Goal: Check status: Check status

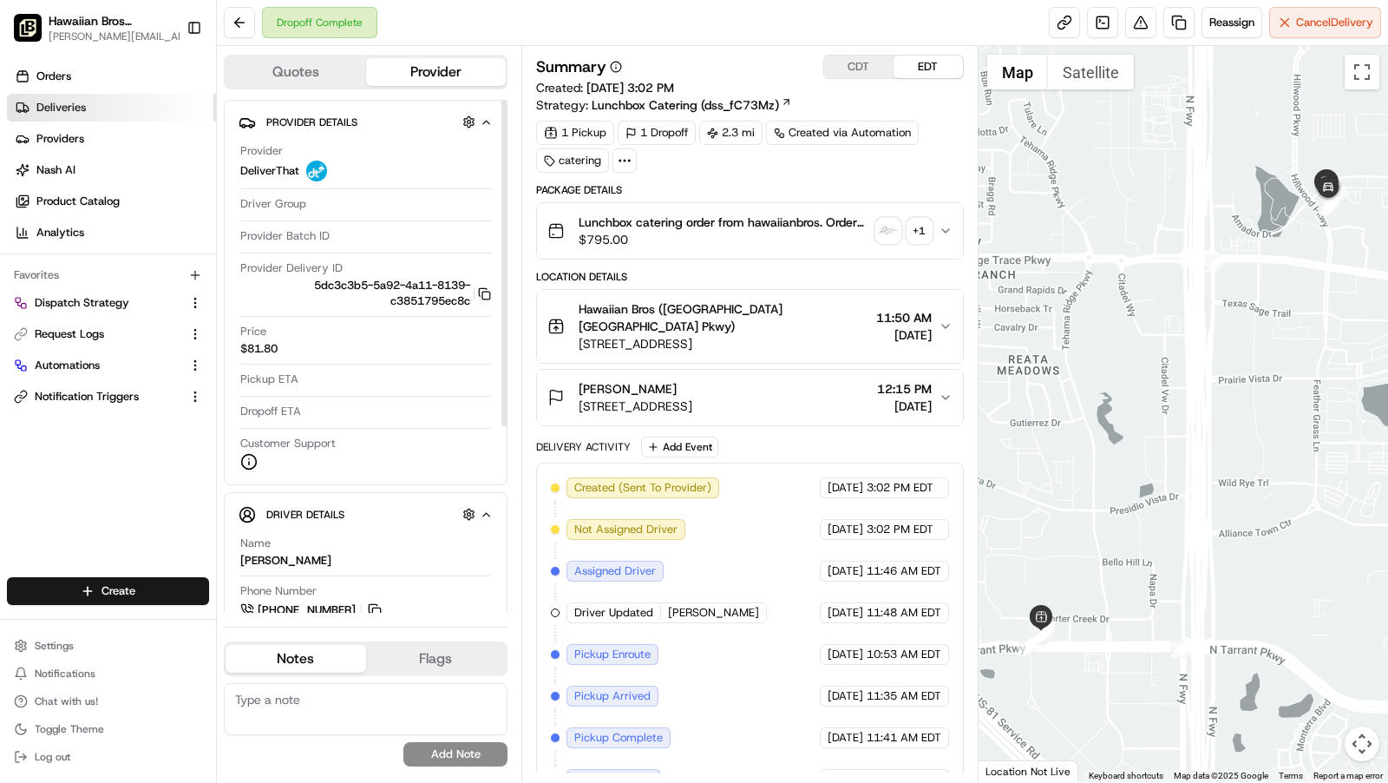
click at [79, 107] on span "Deliveries" at bounding box center [60, 108] width 49 height 16
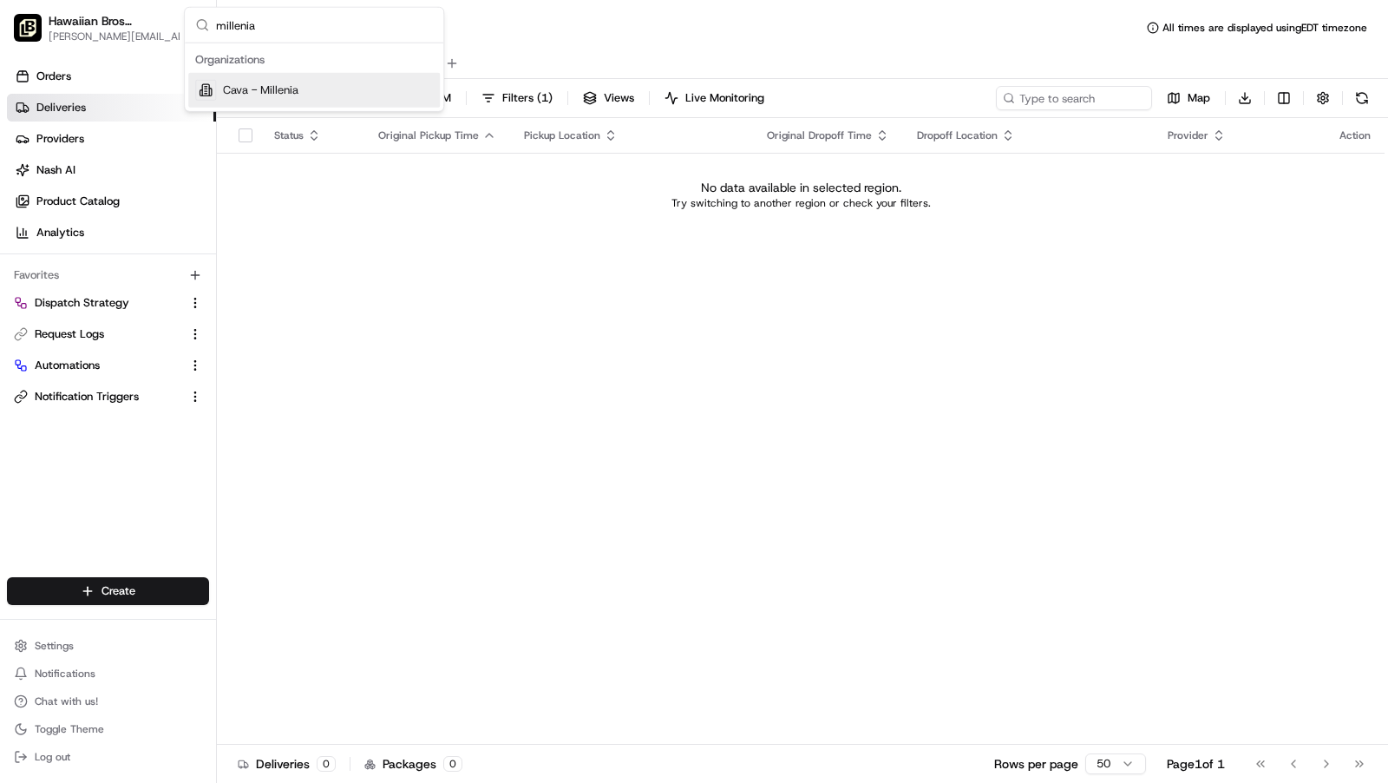
type input "millenia"
click at [271, 90] on span "Cava - Millenia" at bounding box center [260, 90] width 75 height 16
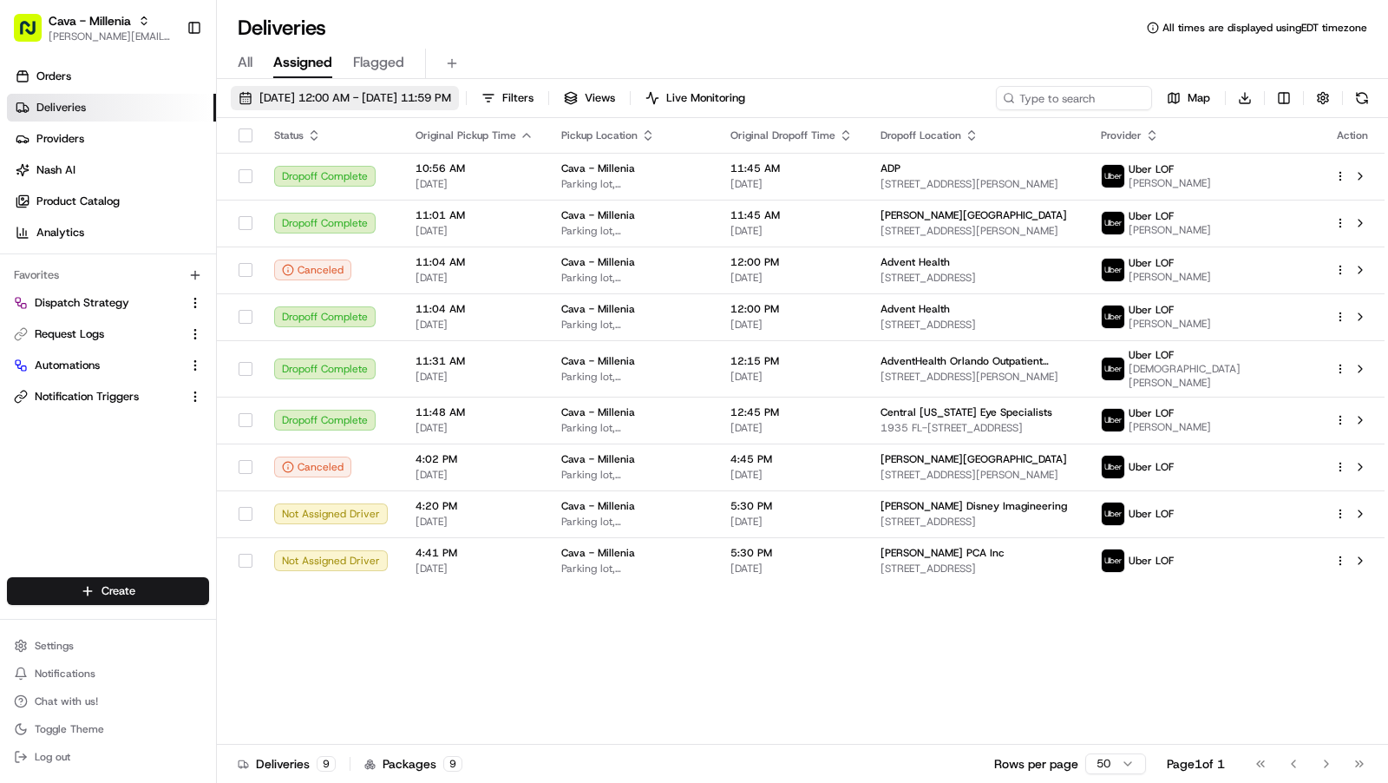
click at [398, 98] on span "08/20/2025 12:00 AM - 08/20/2025 11:59 PM" at bounding box center [355, 98] width 192 height 16
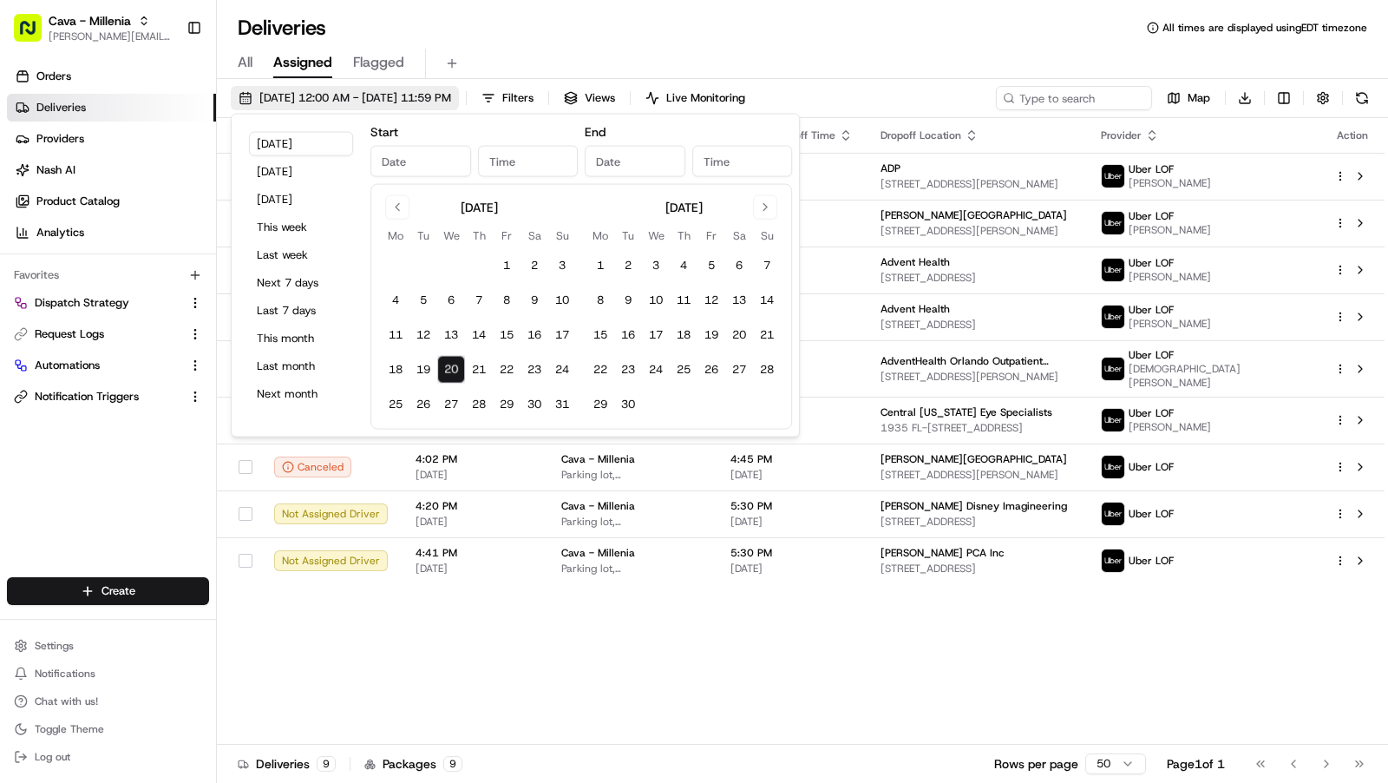
type input "Aug 20, 2025"
type input "12:00 AM"
type input "Aug 20, 2025"
type input "11:59 PM"
click at [455, 327] on button "13" at bounding box center [451, 335] width 28 height 28
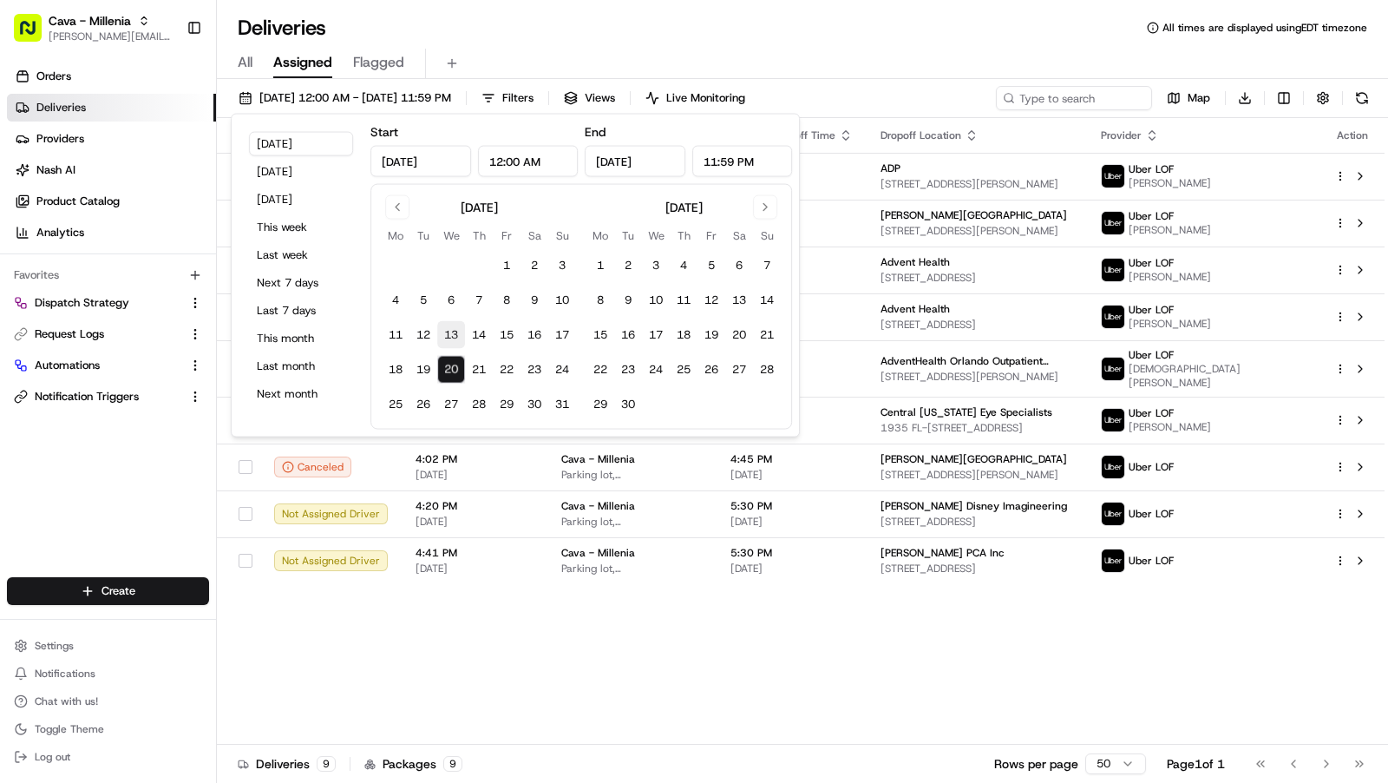
type input "Aug 13, 2025"
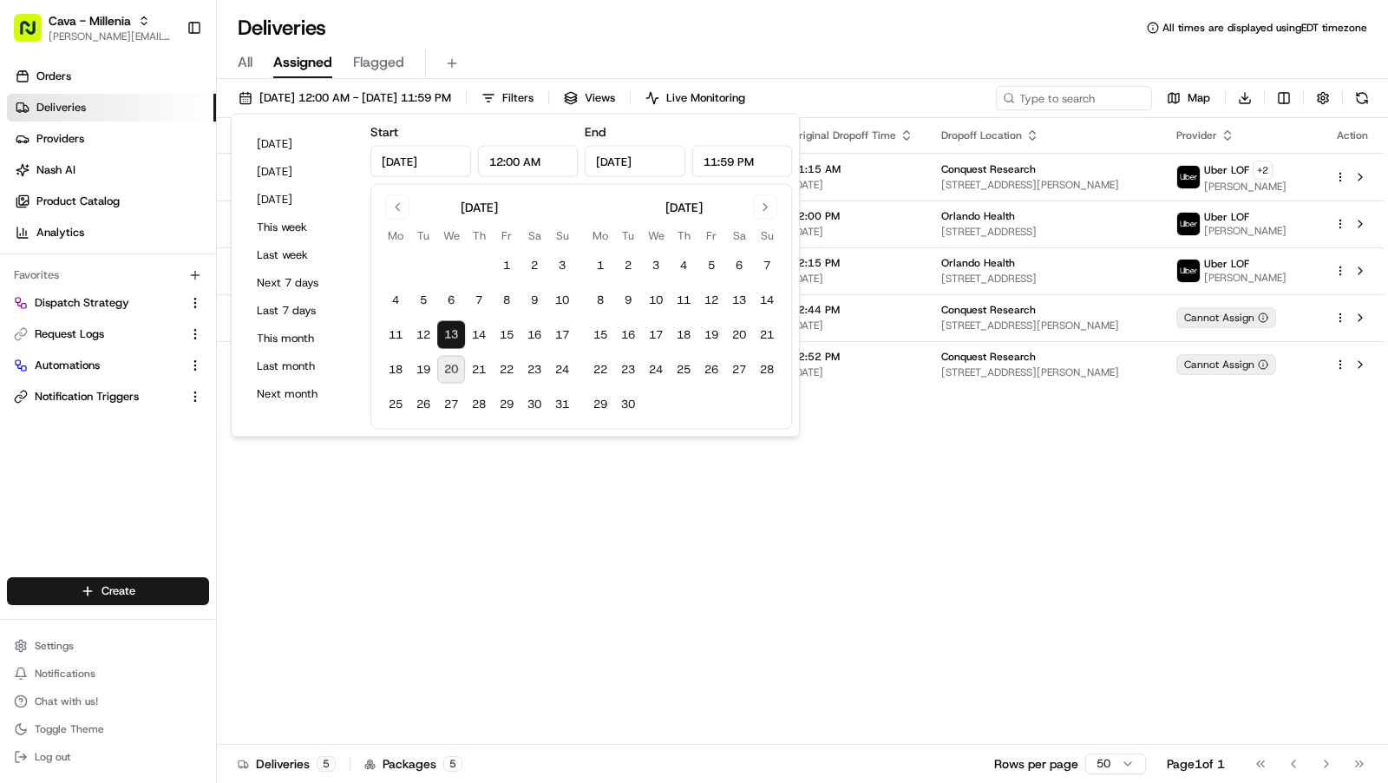
click at [750, 27] on div "Deliveries All times are displayed using EDT timezone" at bounding box center [802, 28] width 1171 height 28
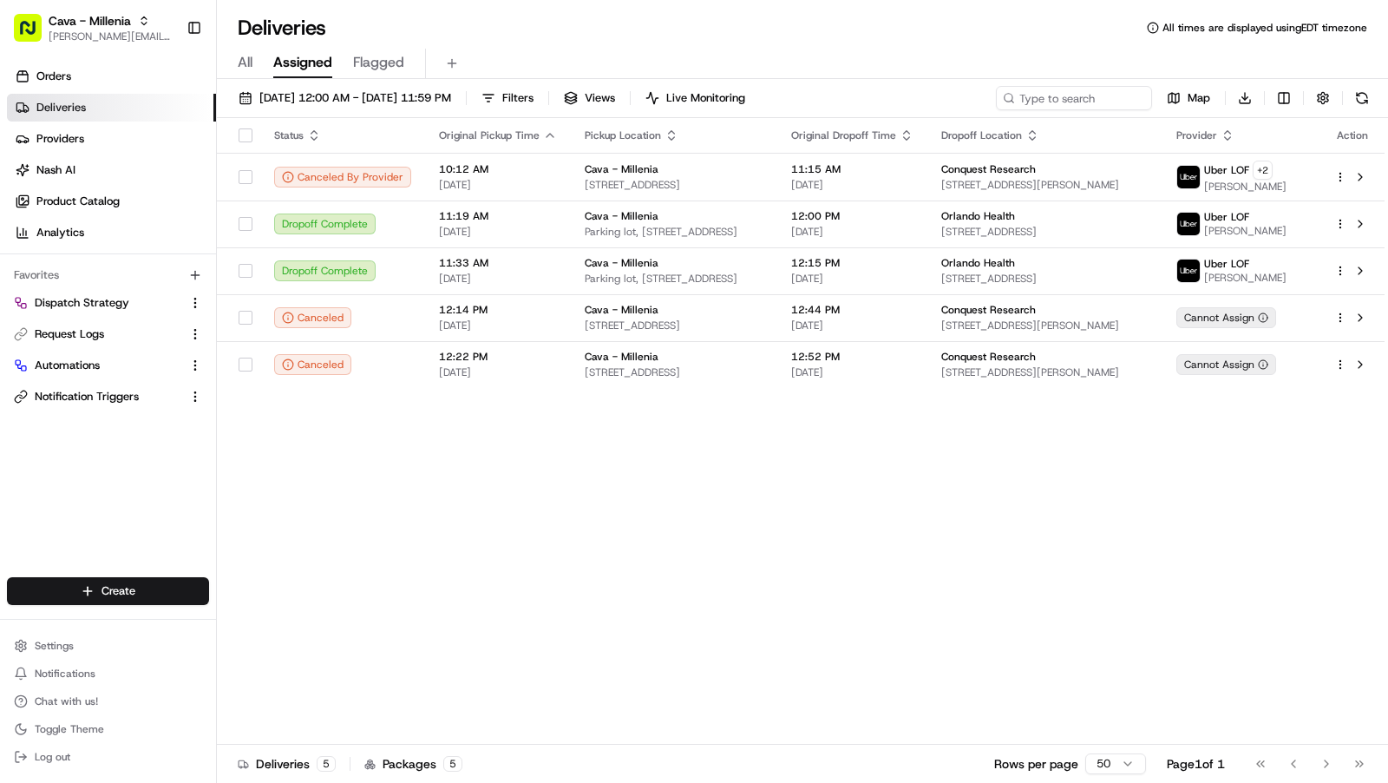
click at [254, 56] on div "All Assigned Flagged" at bounding box center [802, 64] width 1171 height 30
click at [239, 65] on span "All" at bounding box center [245, 62] width 15 height 21
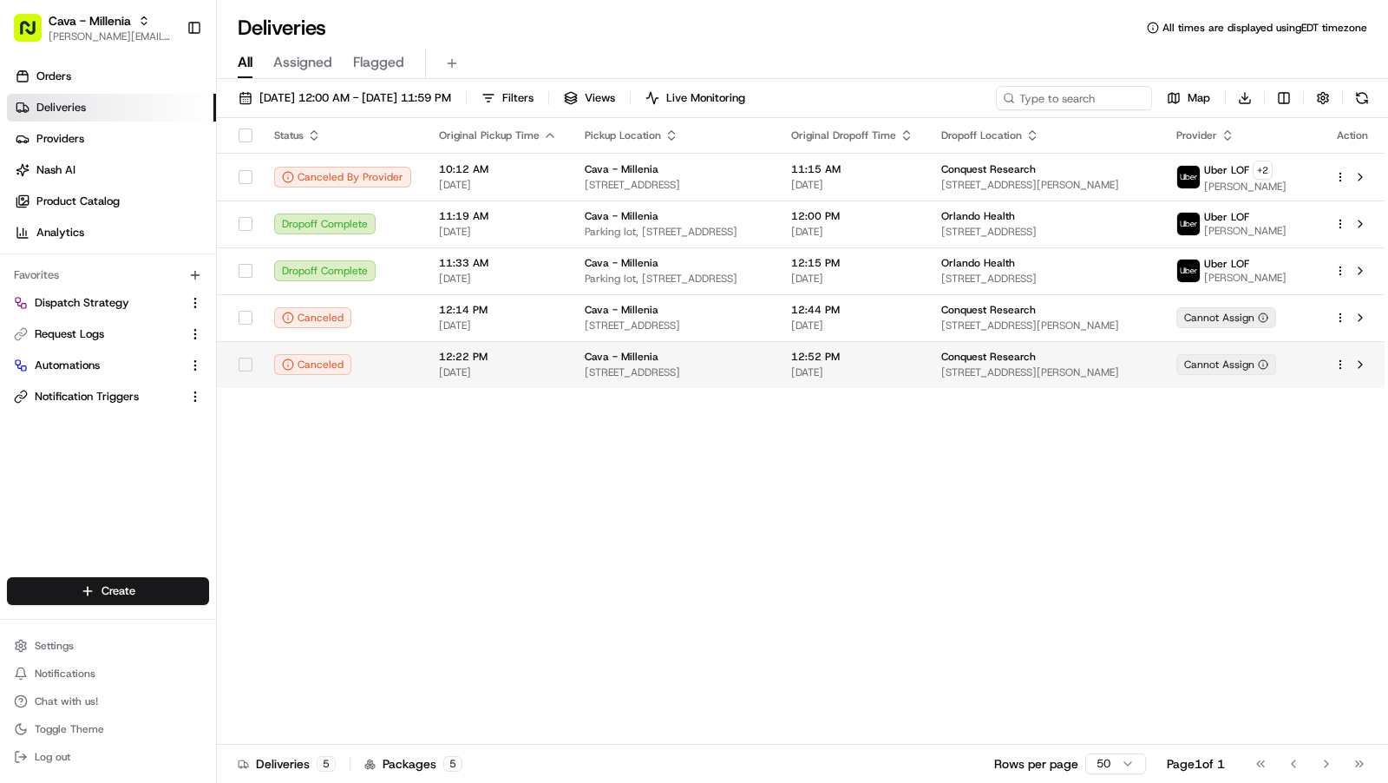
click at [988, 362] on td "Conquest Research 2233 Lee Rd, Winter Park, FL 32789, USA" at bounding box center [1044, 364] width 235 height 47
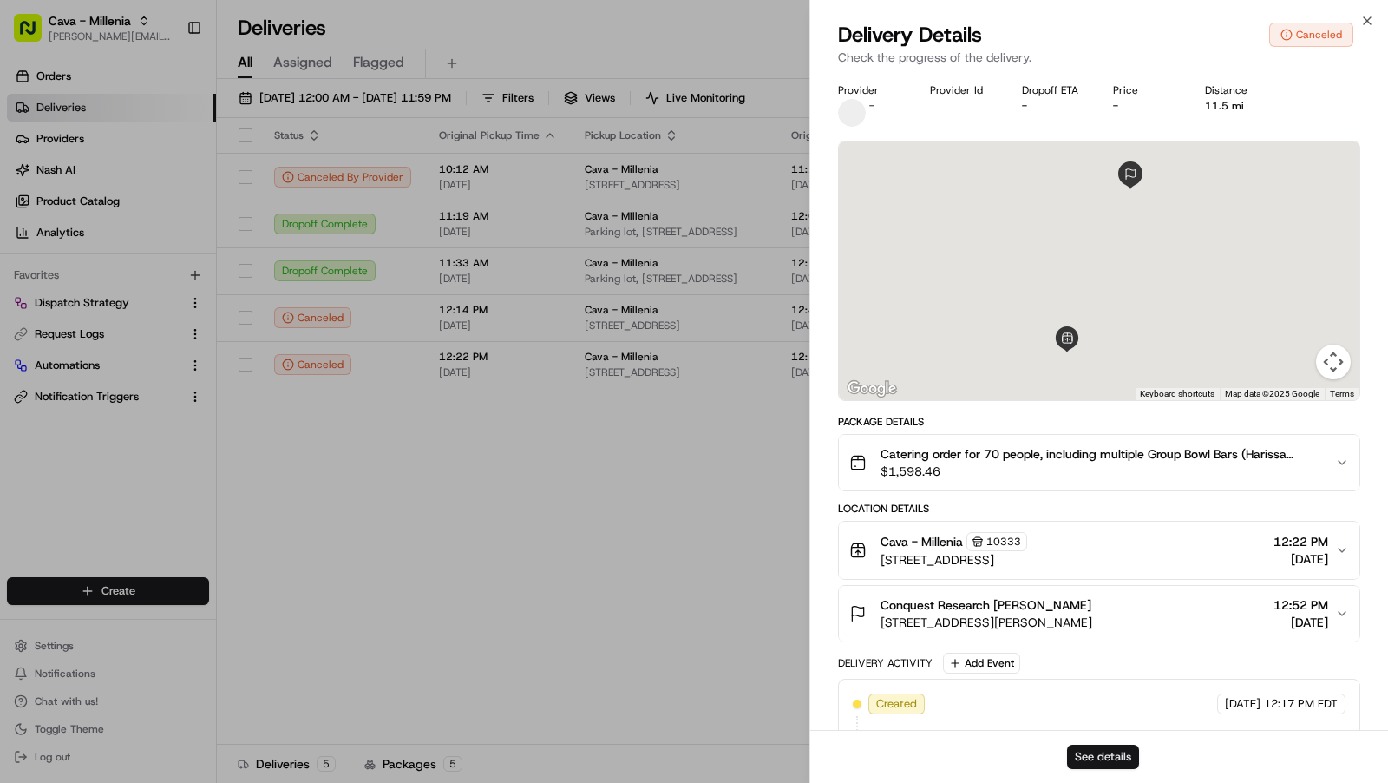
click at [1091, 756] on button "See details" at bounding box center [1103, 756] width 72 height 24
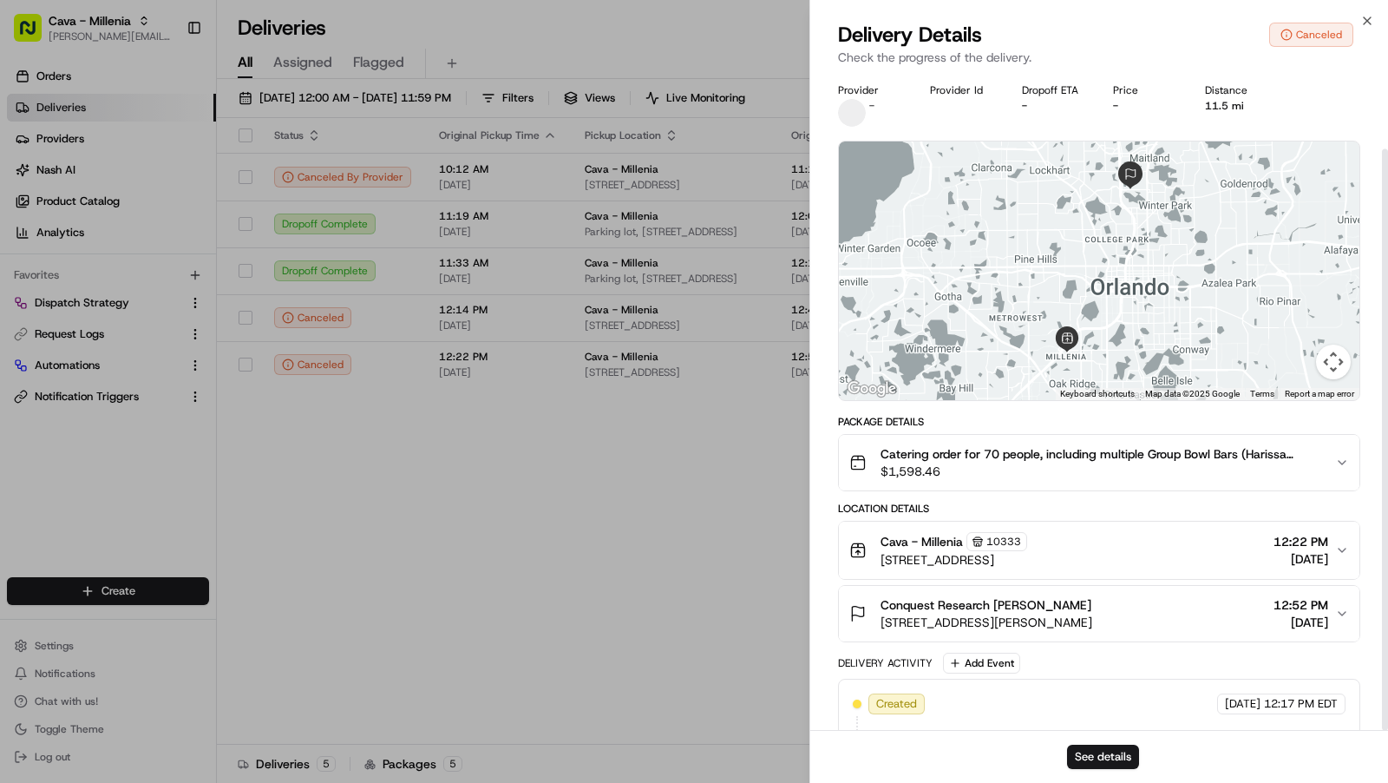
scroll to position [85, 0]
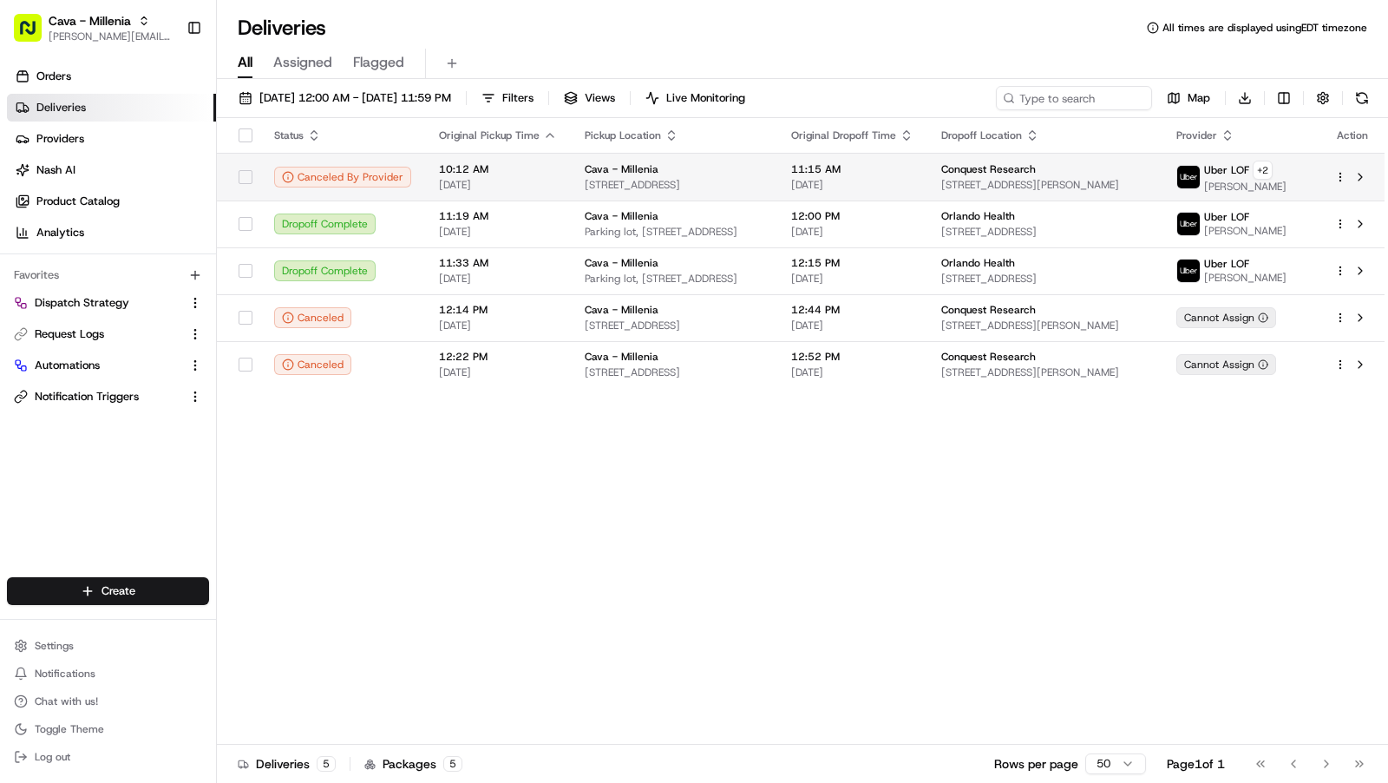
click at [690, 166] on div "Cava - Millenia" at bounding box center [674, 169] width 179 height 14
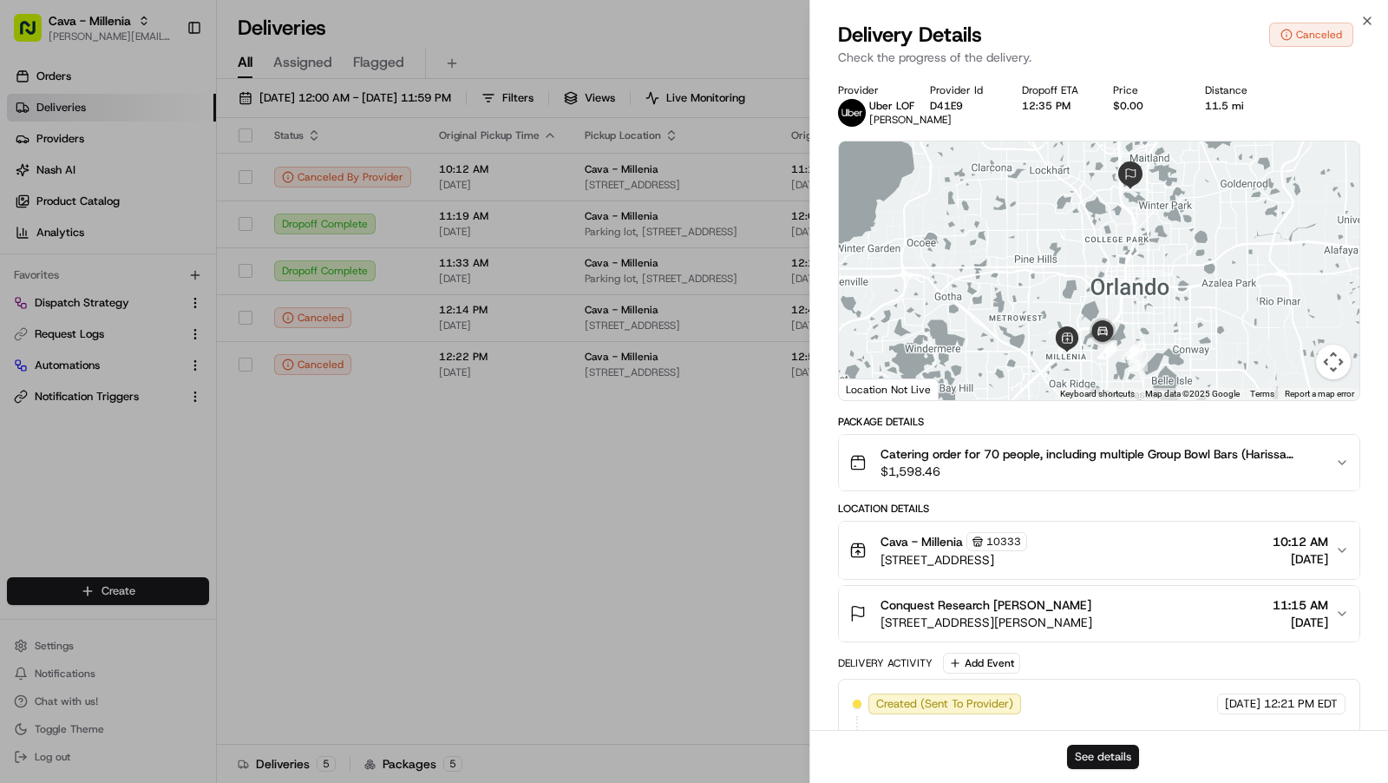
click at [1097, 753] on button "See details" at bounding box center [1103, 756] width 72 height 24
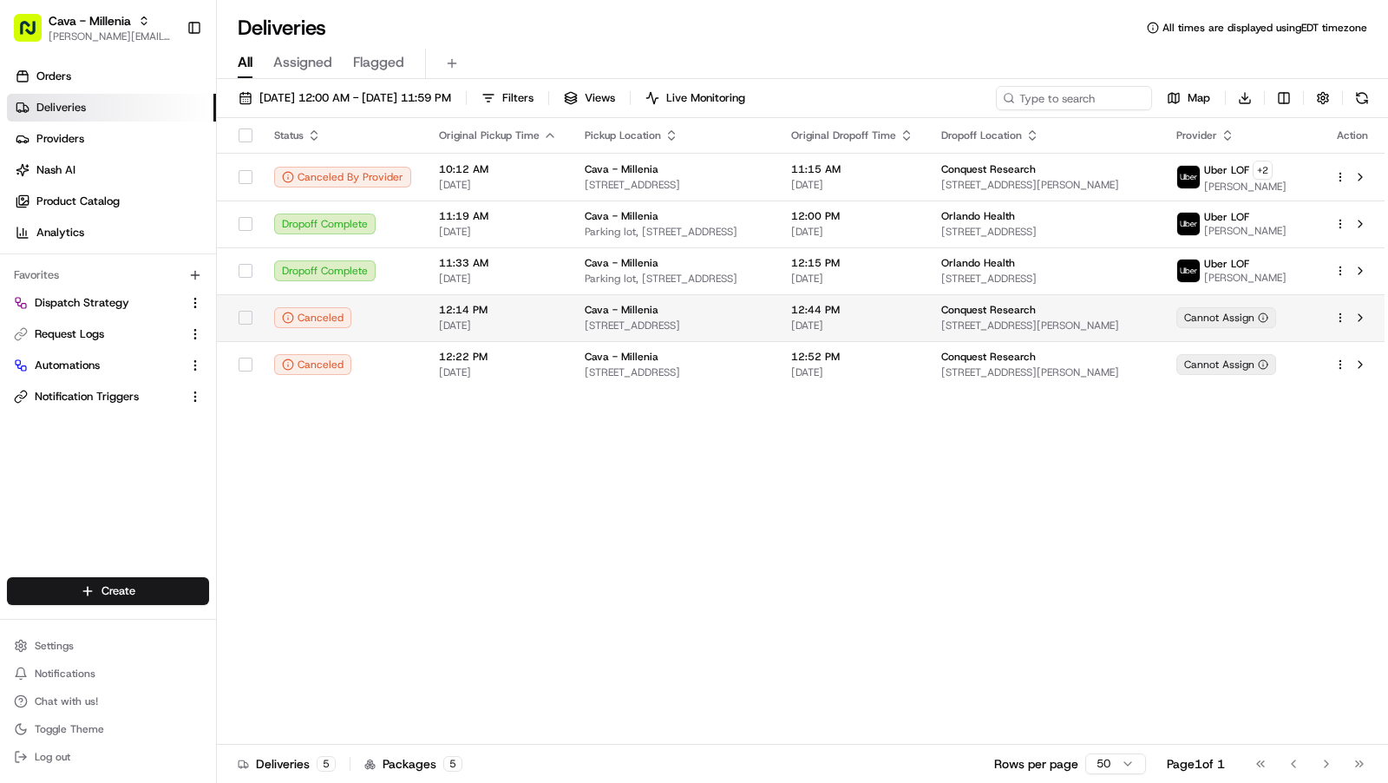
click at [906, 309] on span "12:44 PM" at bounding box center [852, 310] width 122 height 14
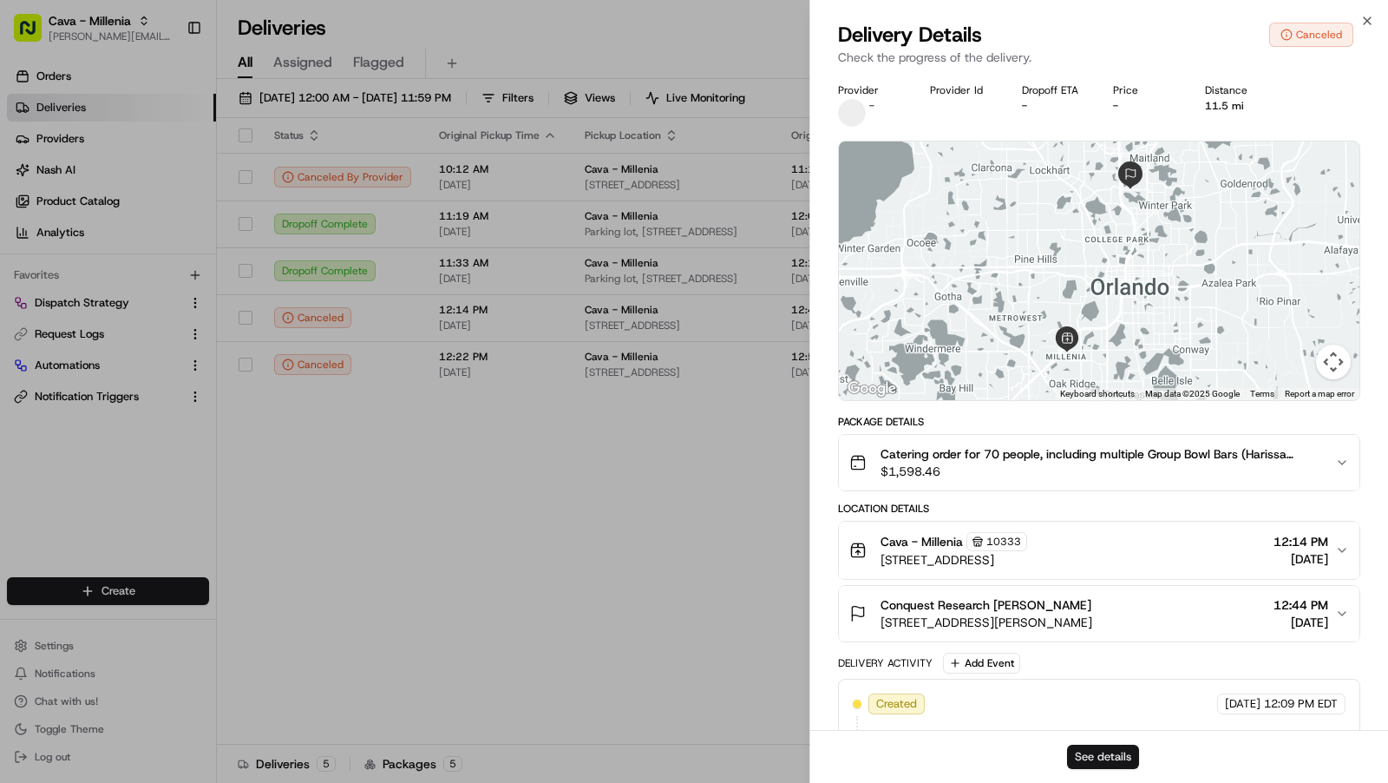
click at [1097, 765] on button "See details" at bounding box center [1103, 756] width 72 height 24
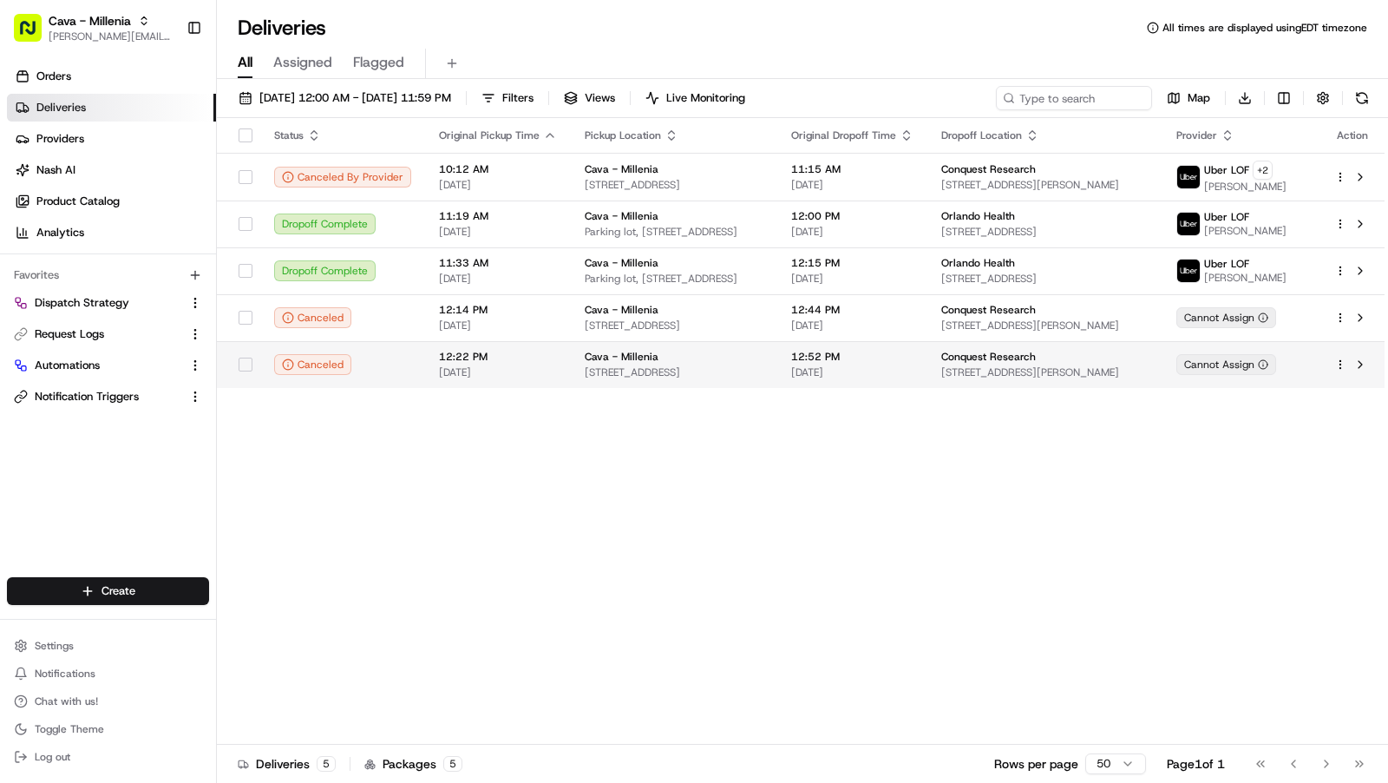
click at [676, 376] on span "[STREET_ADDRESS]" at bounding box center [674, 372] width 179 height 14
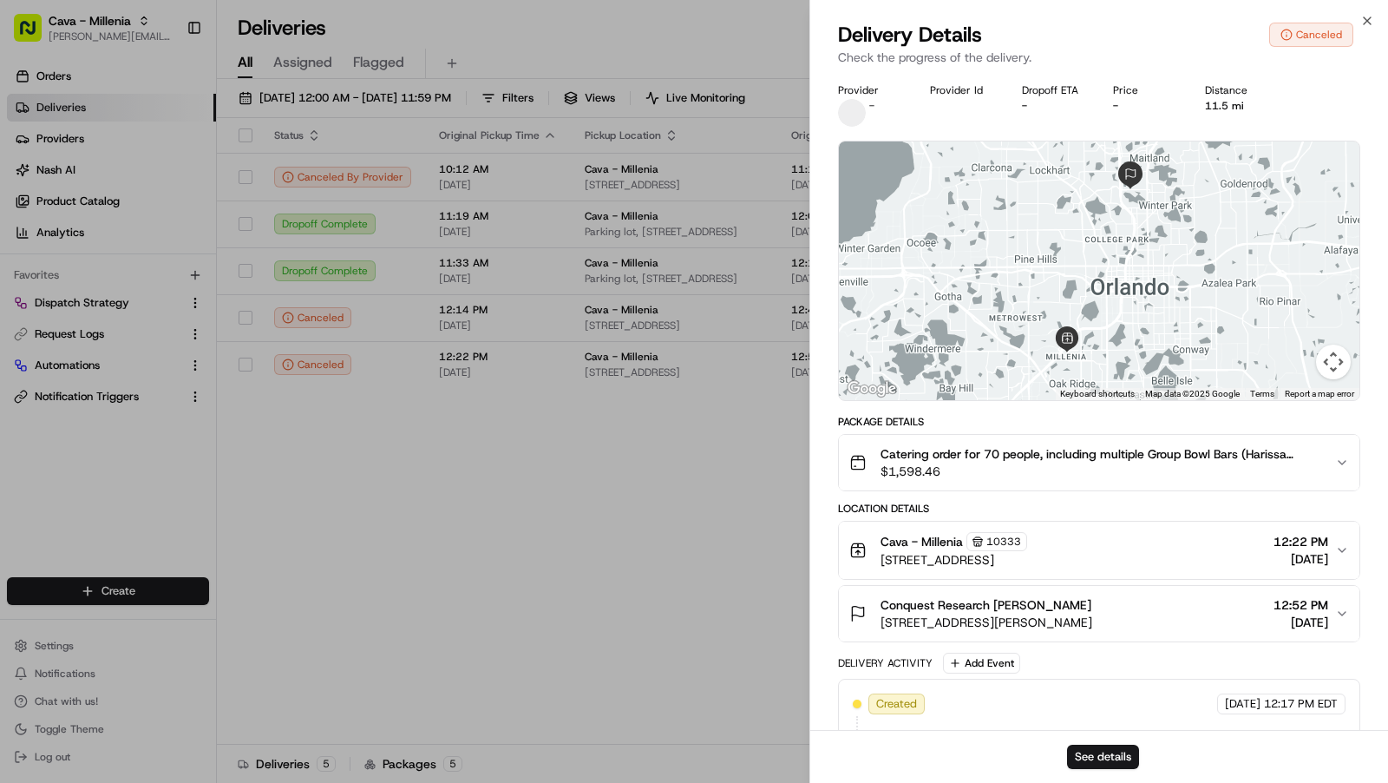
click at [1098, 740] on div "See details" at bounding box center [1099, 756] width 578 height 53
click at [1089, 760] on button "See details" at bounding box center [1103, 756] width 72 height 24
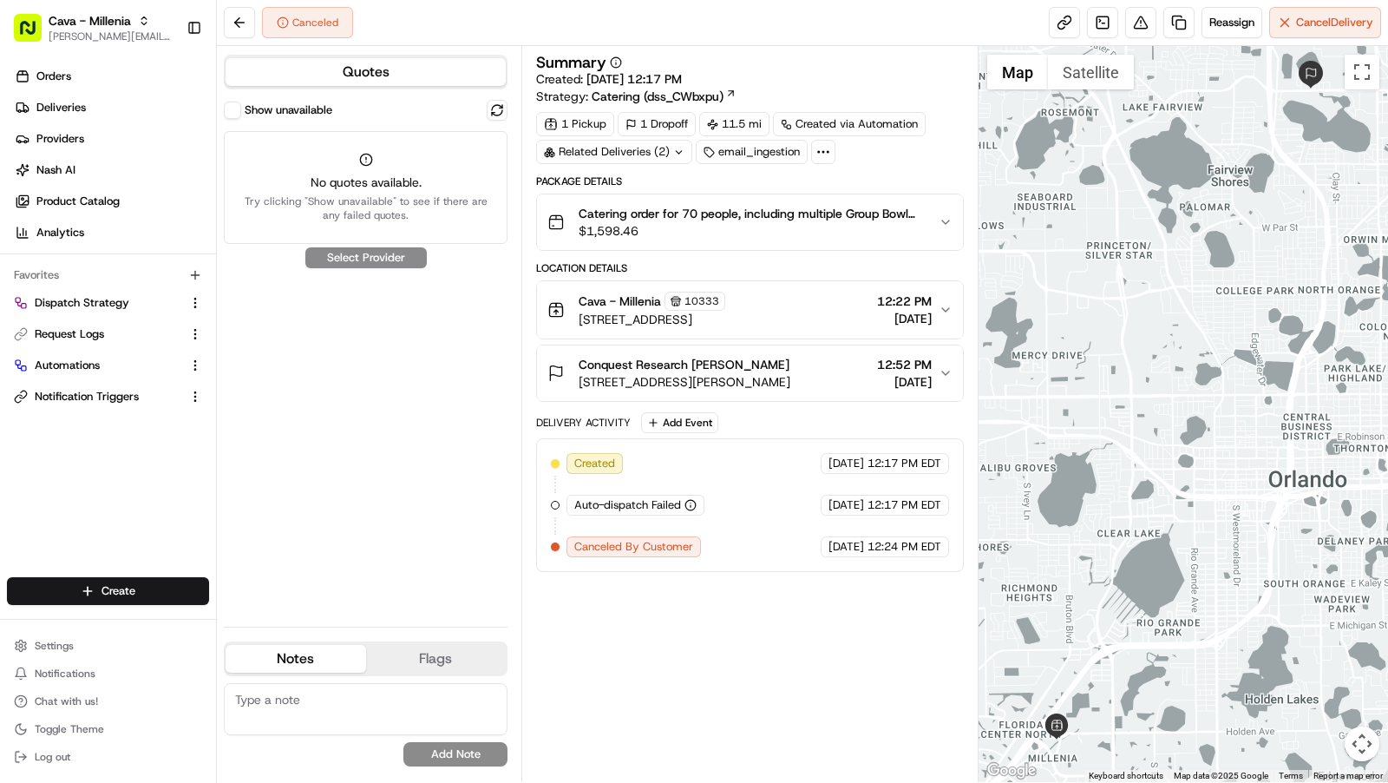
click at [234, 117] on button "Show unavailable" at bounding box center [232, 110] width 17 height 17
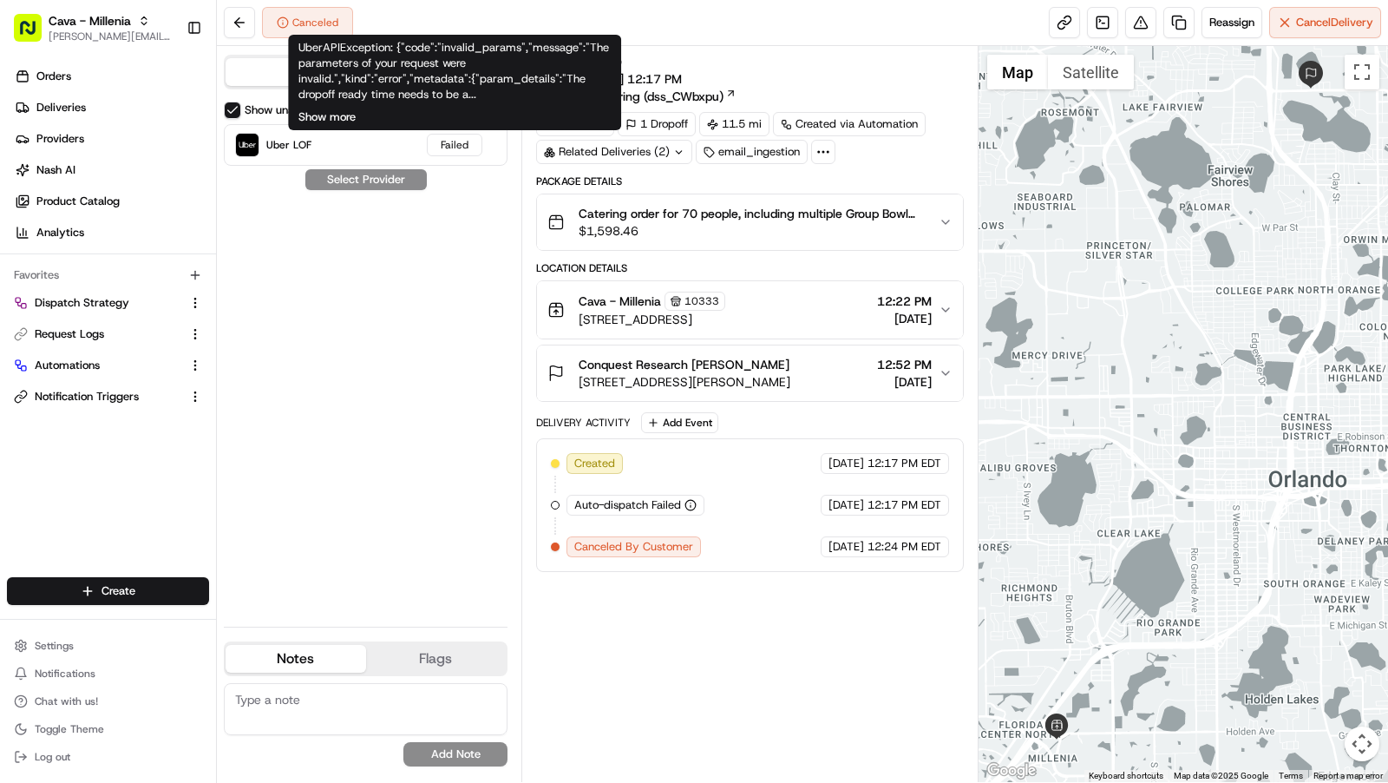
click at [333, 121] on button "Show more" at bounding box center [326, 117] width 57 height 16
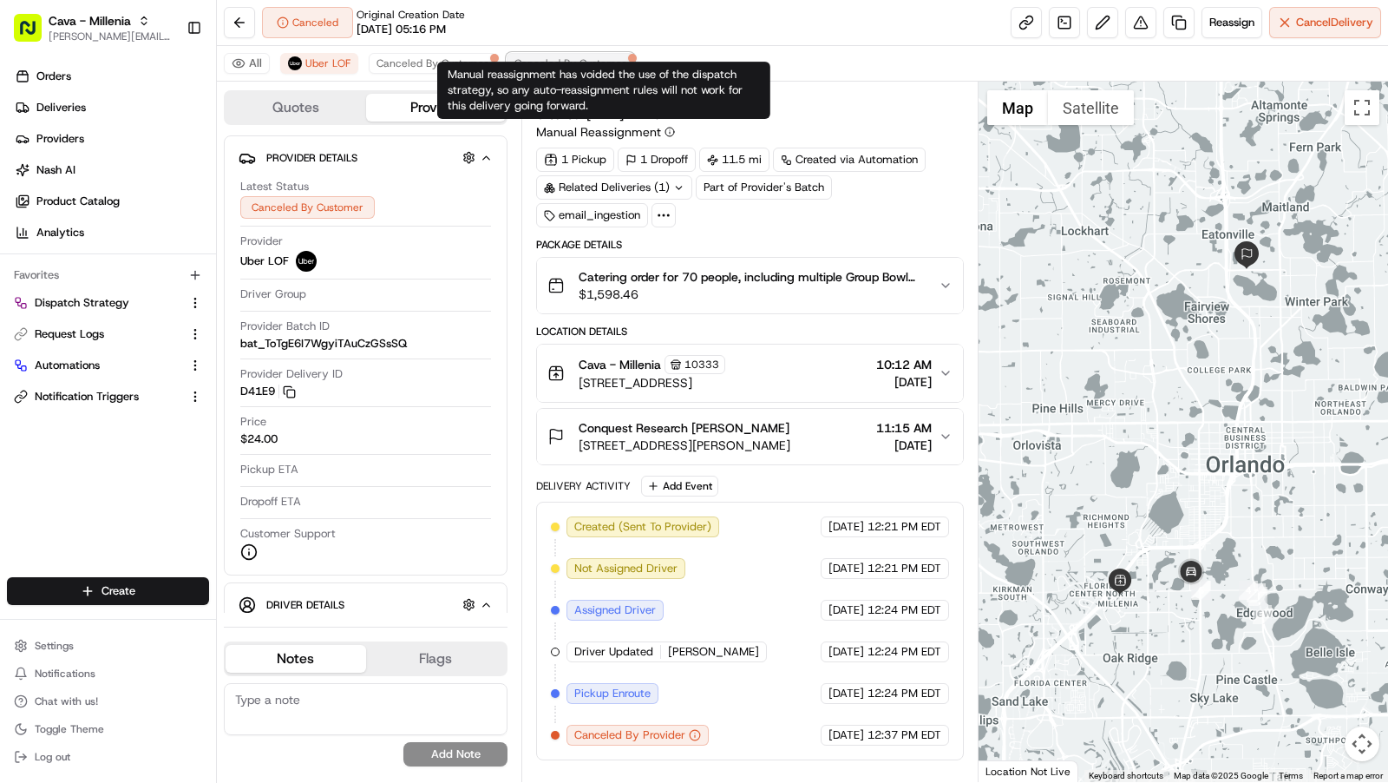
click at [574, 58] on span "Canceled By Customer" at bounding box center [570, 63] width 112 height 14
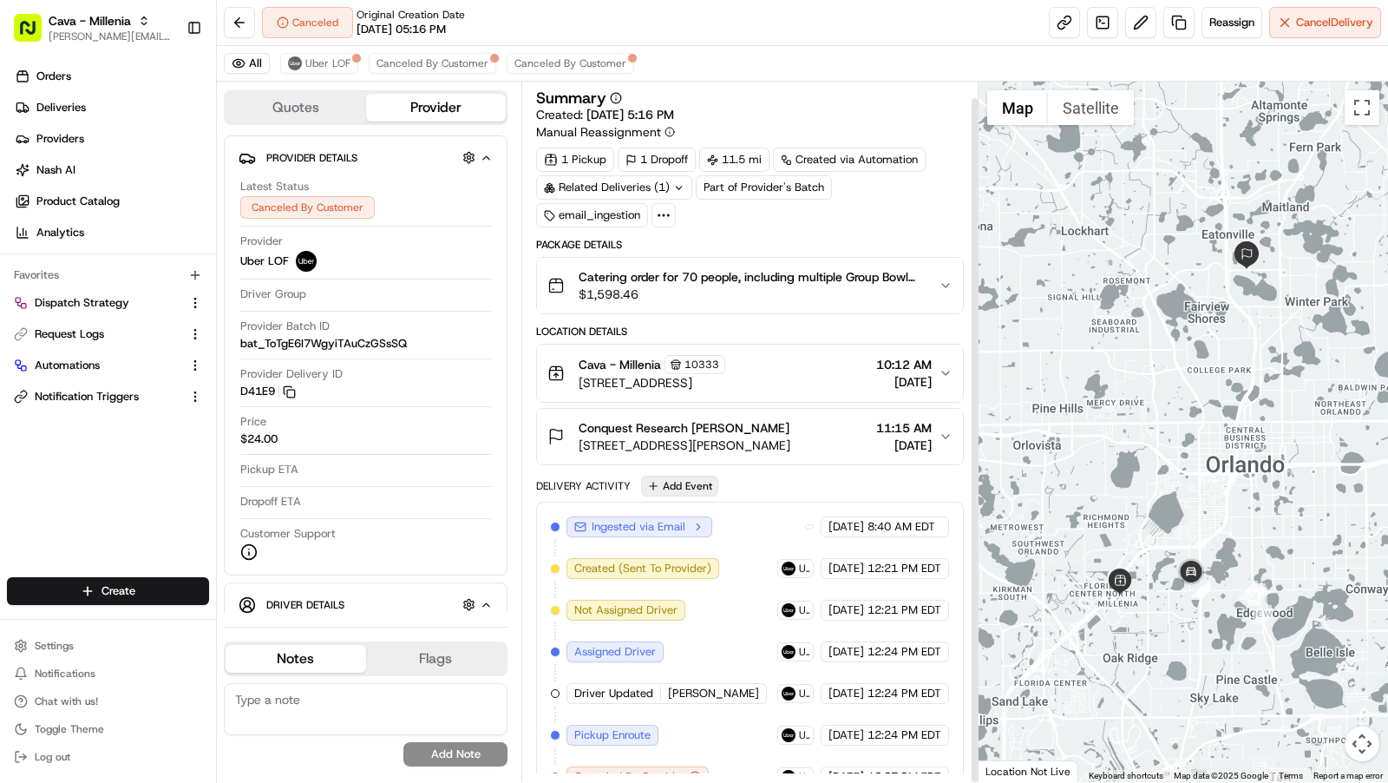
scroll to position [16, 0]
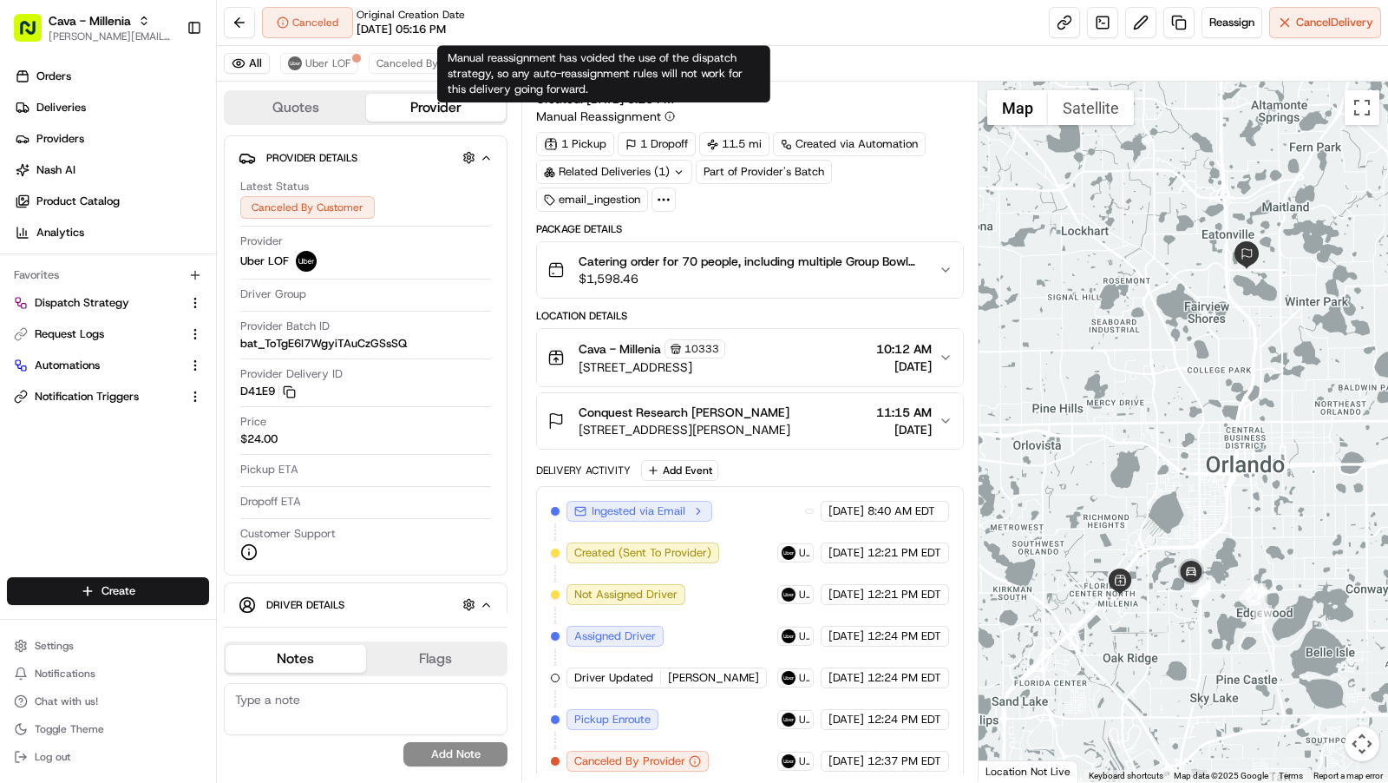
click at [586, 54] on div "Manual reassignment has voided the use of the dispatch strategy, so any auto-re…" at bounding box center [603, 73] width 333 height 57
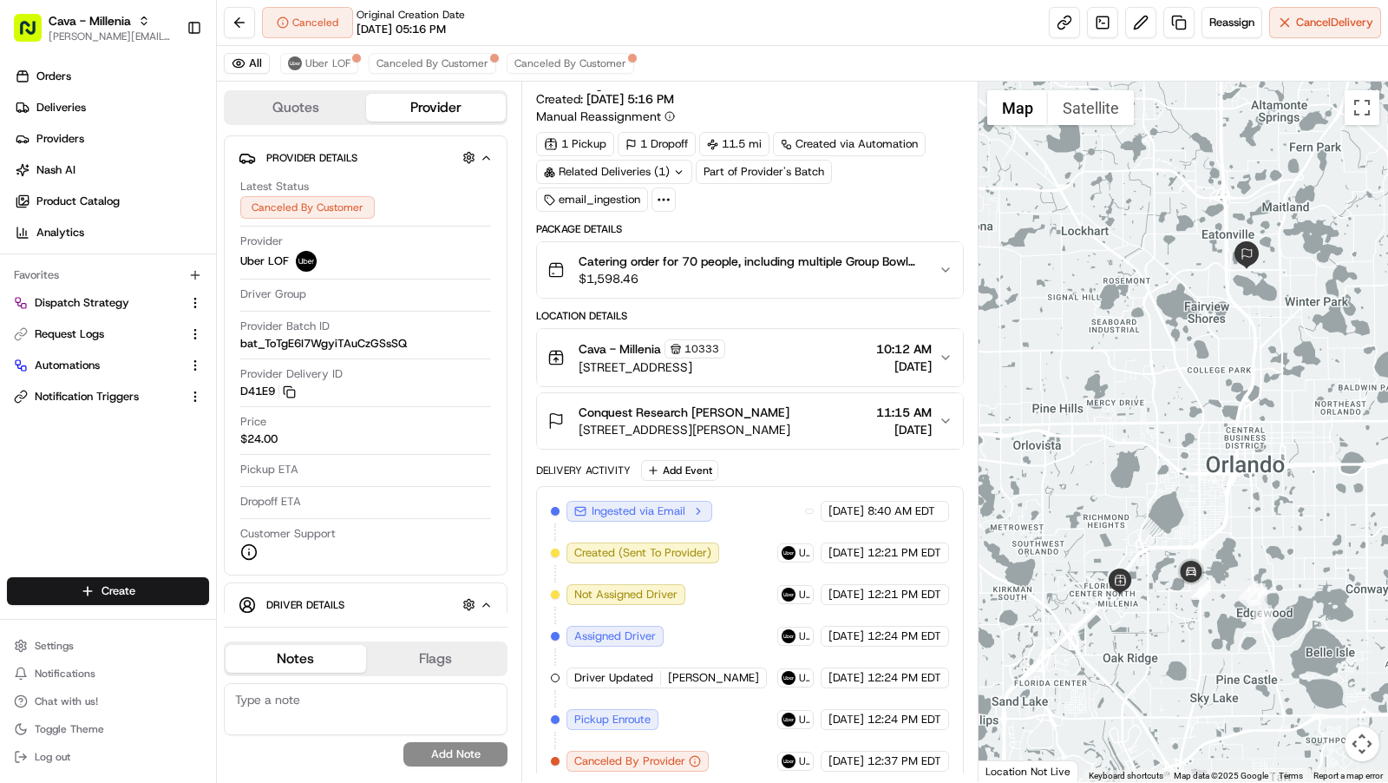
click at [693, 27] on div "Canceled Original Creation Date [DATE] 05:16 PM Reassign Cancel Delivery" at bounding box center [802, 23] width 1171 height 46
click at [605, 57] on span "Canceled By Customer" at bounding box center [570, 63] width 112 height 14
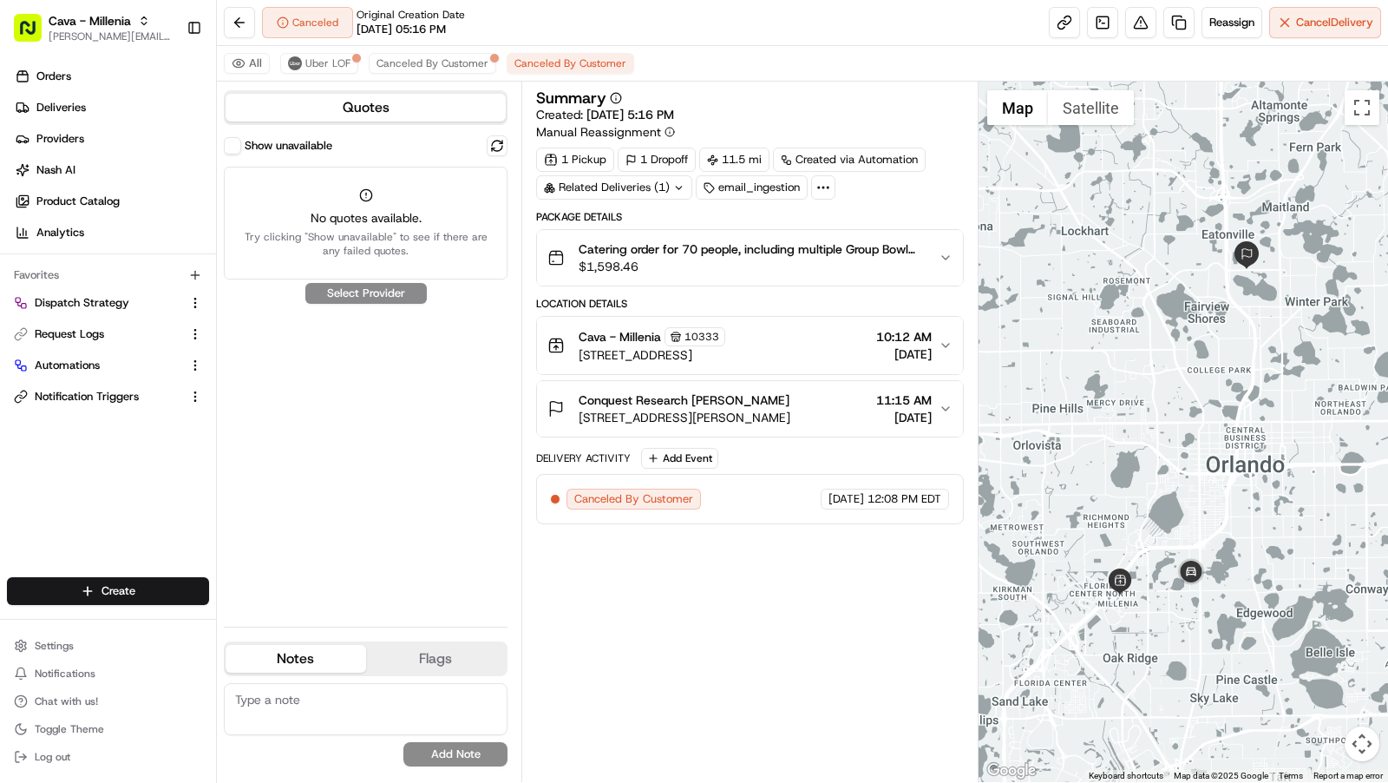
click at [230, 147] on button "Show unavailable" at bounding box center [232, 145] width 17 height 17
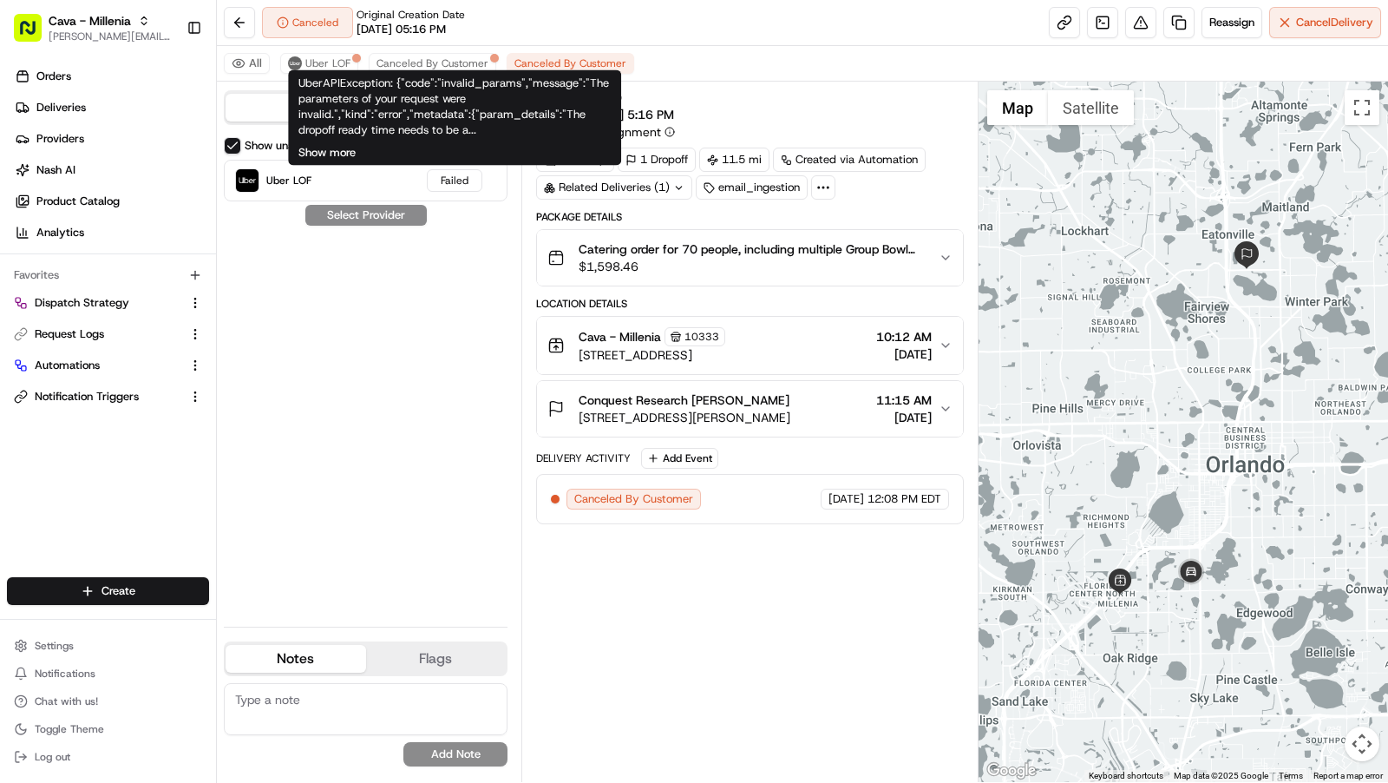
click at [340, 153] on button "Show more" at bounding box center [326, 153] width 57 height 16
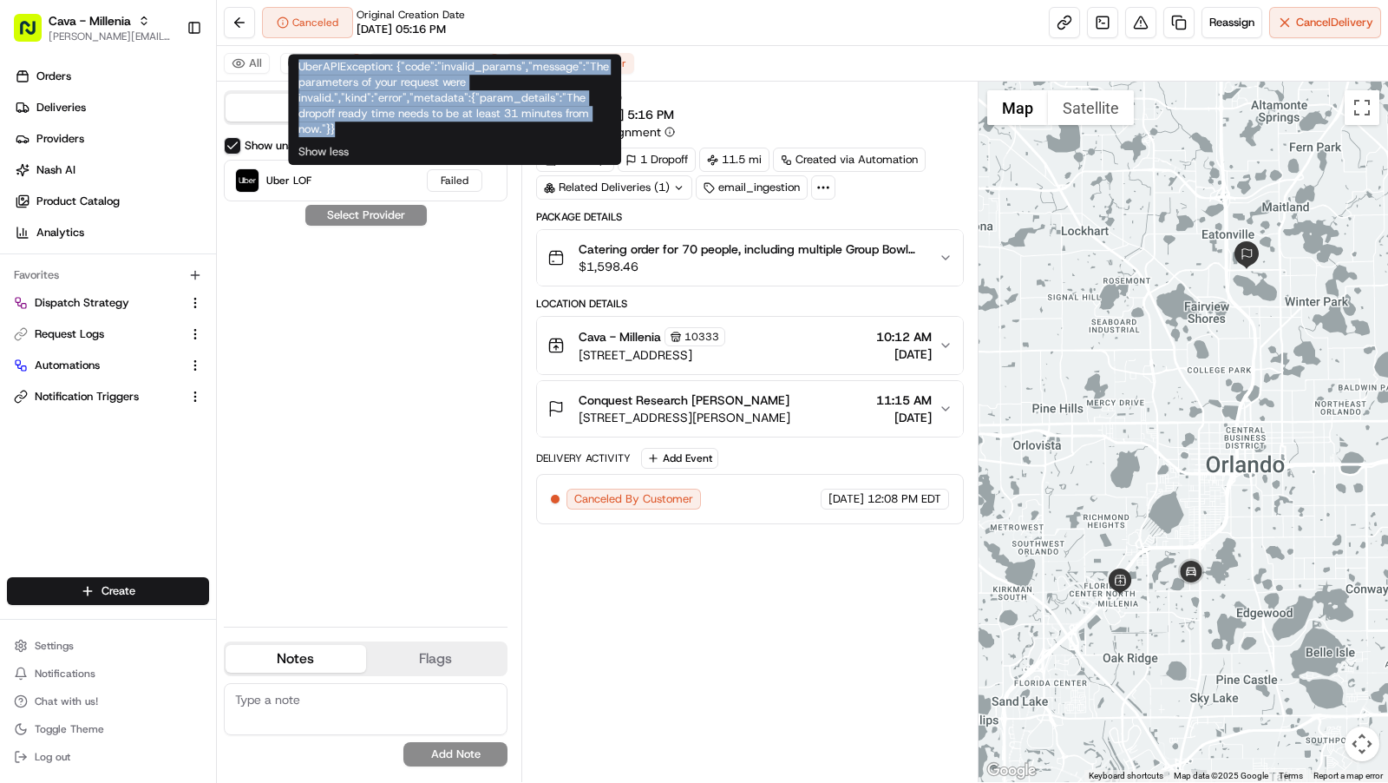
drag, startPoint x: 350, startPoint y: 135, endPoint x: 296, endPoint y: 69, distance: 85.1
click at [296, 69] on div "UberAPIException: {"code":"invalid_params","message":"The parameters of your re…" at bounding box center [454, 109] width 333 height 111
copy div "UberAPIException: {"code":"invalid_params","message":"The parameters of your re…"
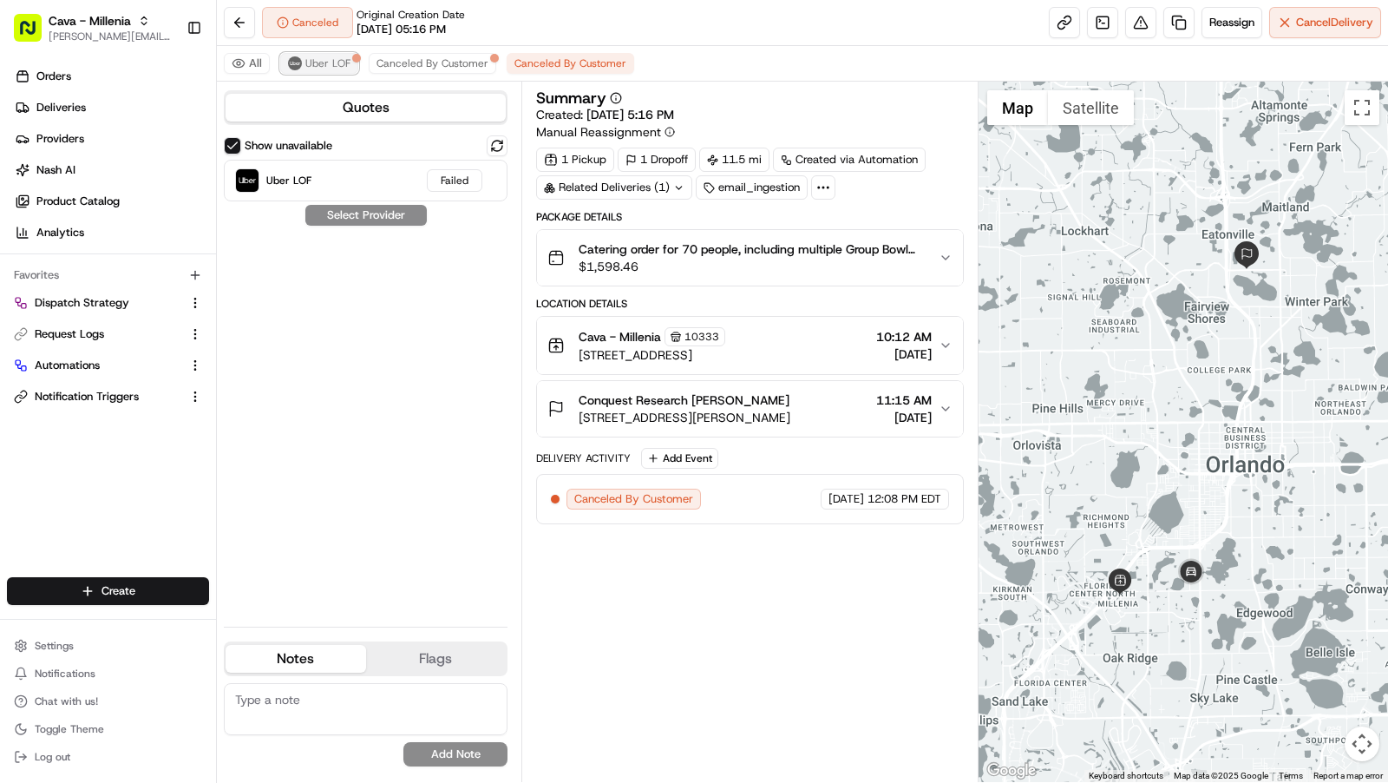
click at [331, 60] on span "Uber LOF" at bounding box center [327, 63] width 45 height 14
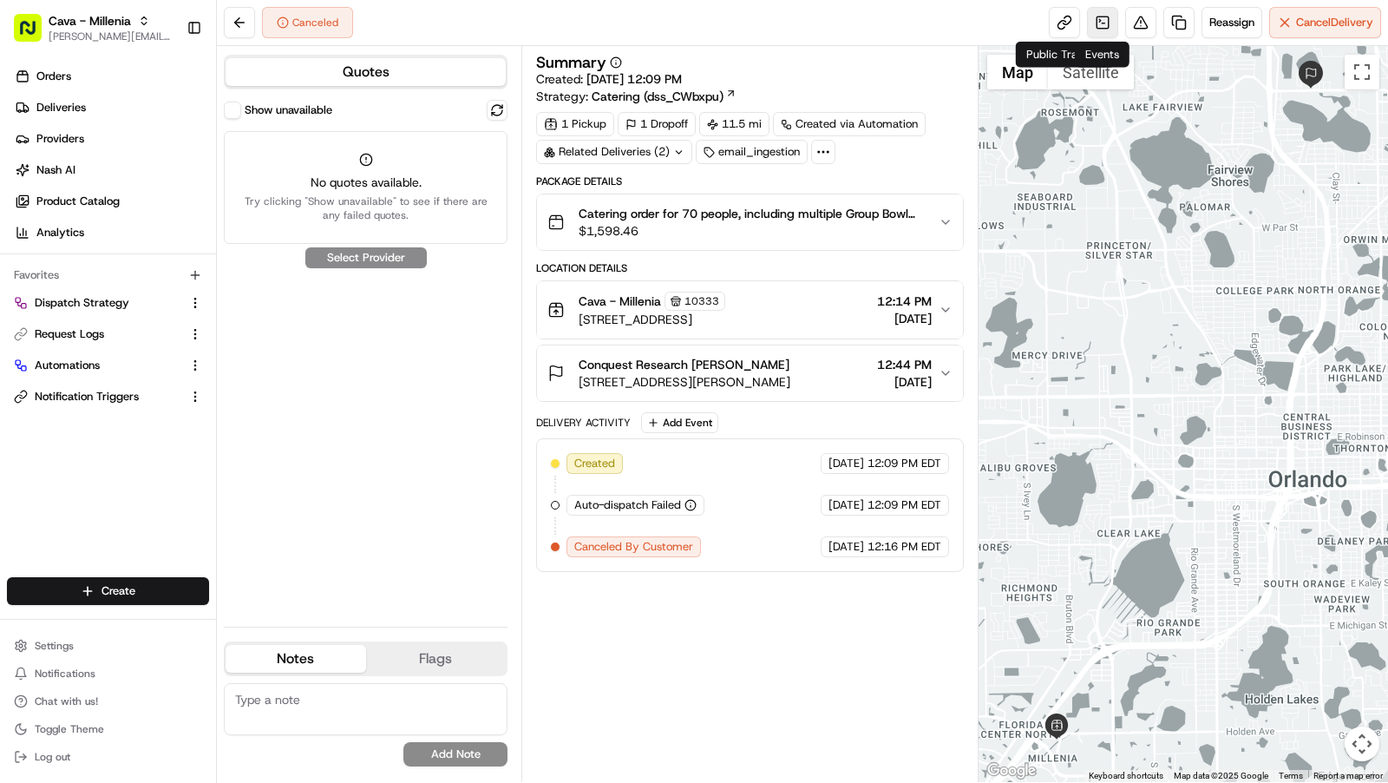
click at [1100, 23] on link at bounding box center [1102, 22] width 31 height 31
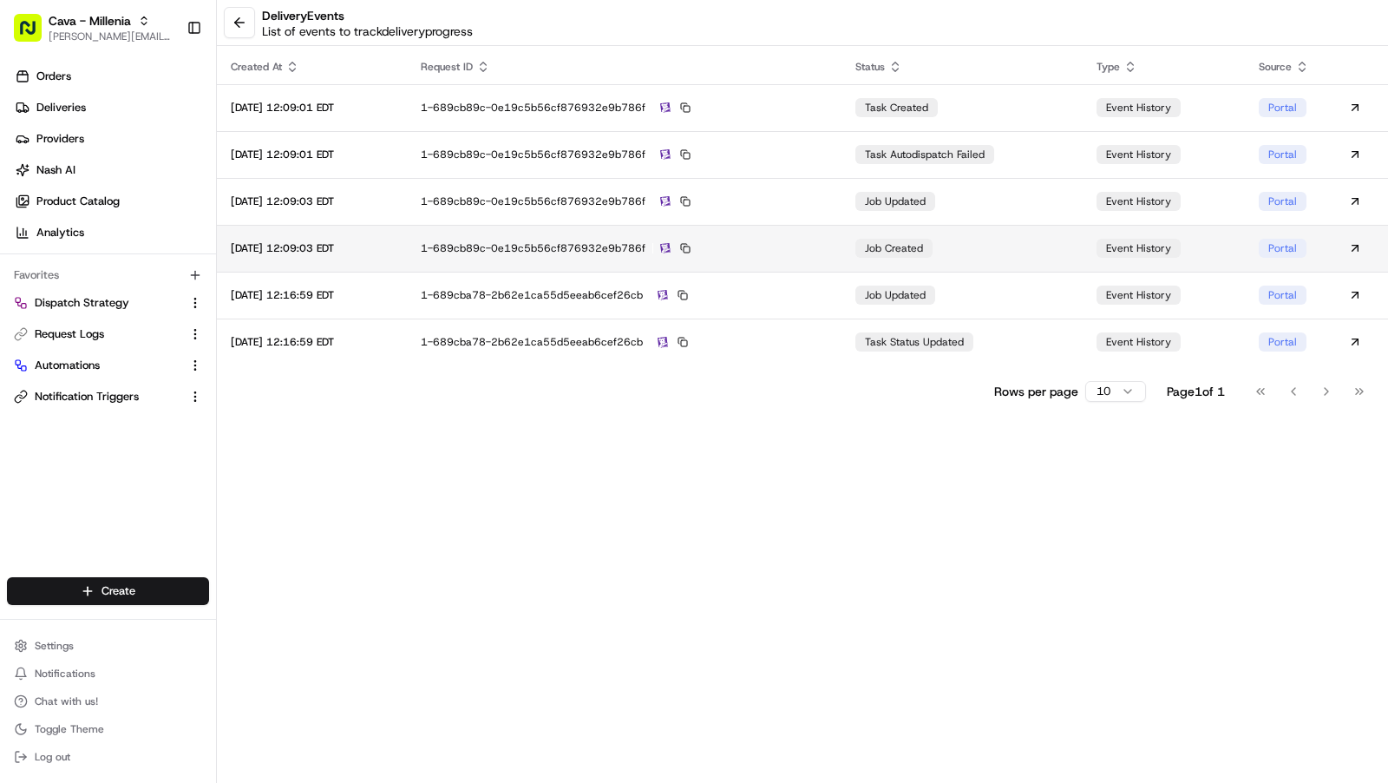
click at [644, 252] on div "1-689cb89c-0e19c5b56cf876932e9b786f" at bounding box center [624, 248] width 407 height 16
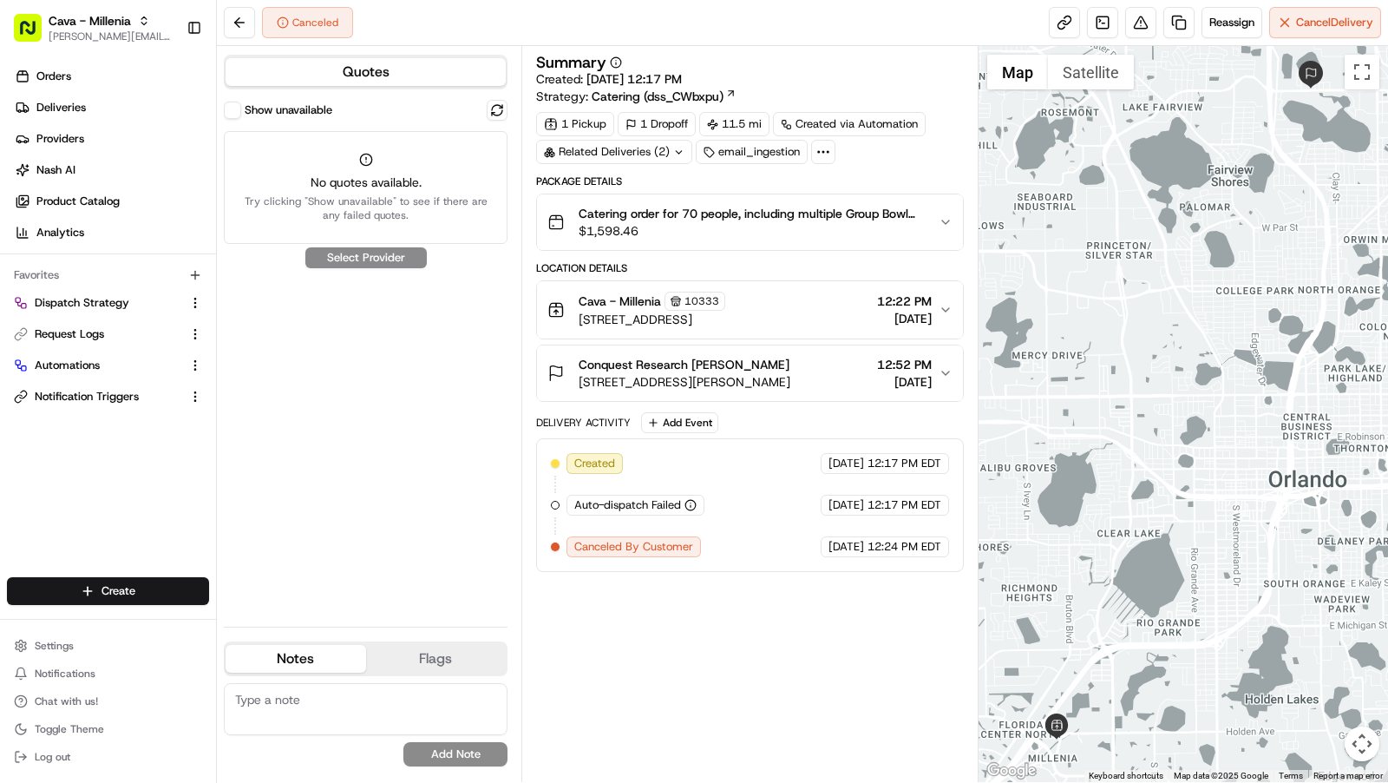
click at [231, 107] on button "Show unavailable" at bounding box center [232, 110] width 17 height 17
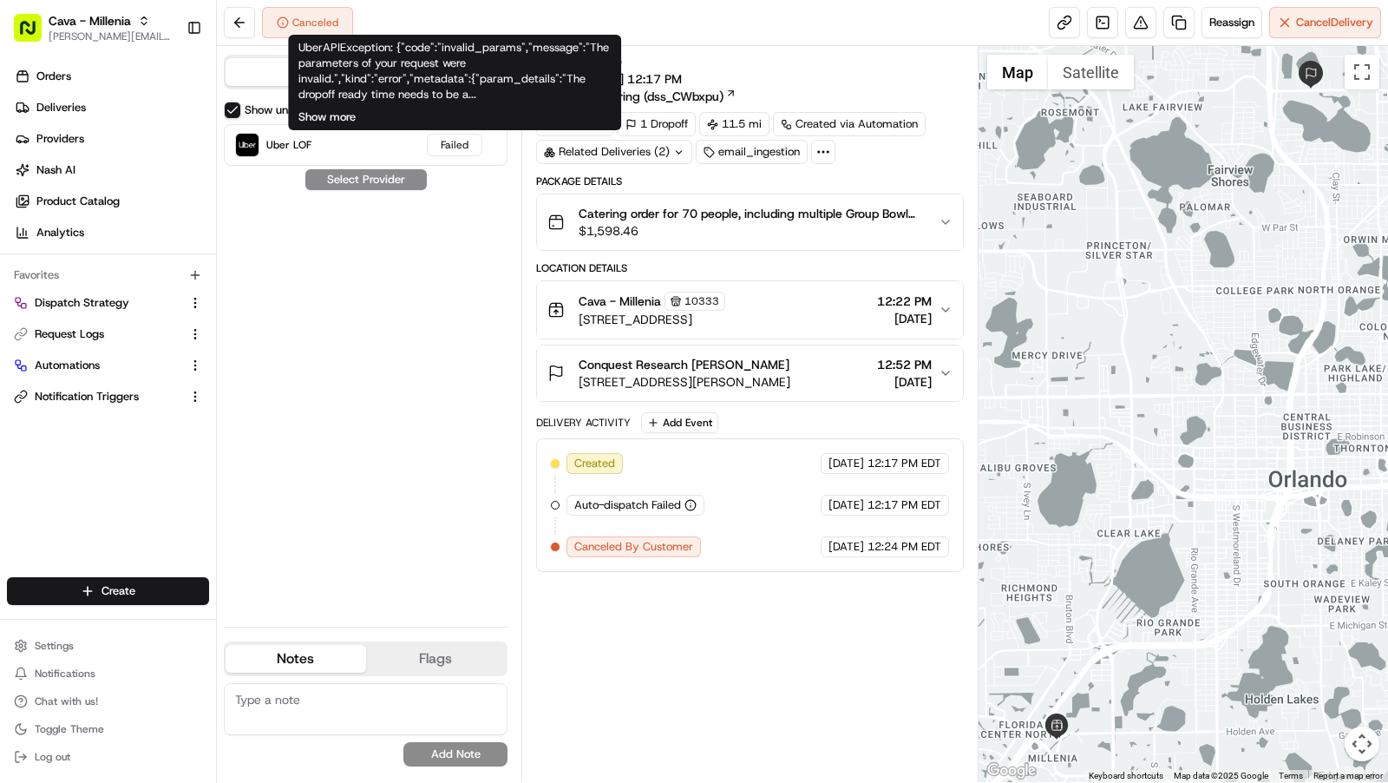
click at [350, 116] on button "Show more" at bounding box center [326, 117] width 57 height 16
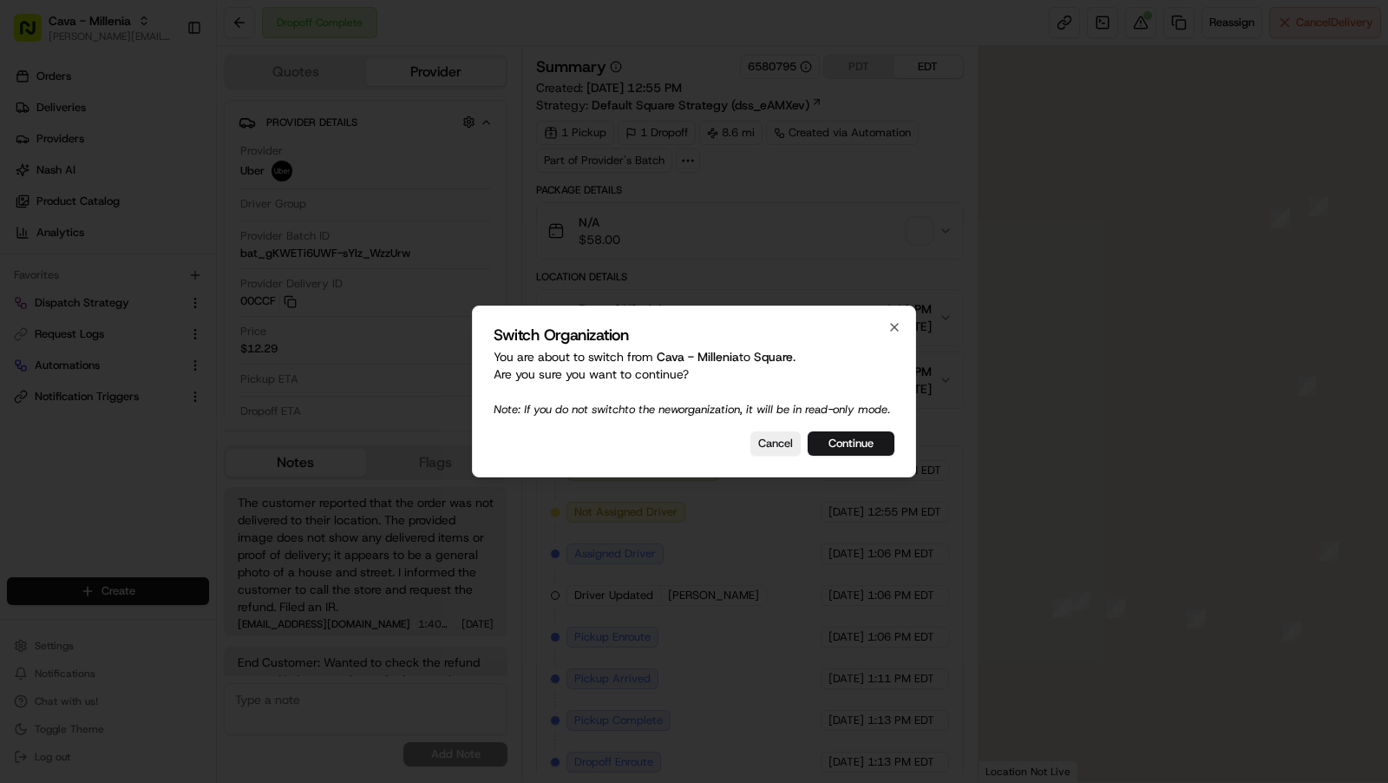
scroll to position [119, 0]
click at [885, 456] on button "Continue" at bounding box center [851, 443] width 87 height 24
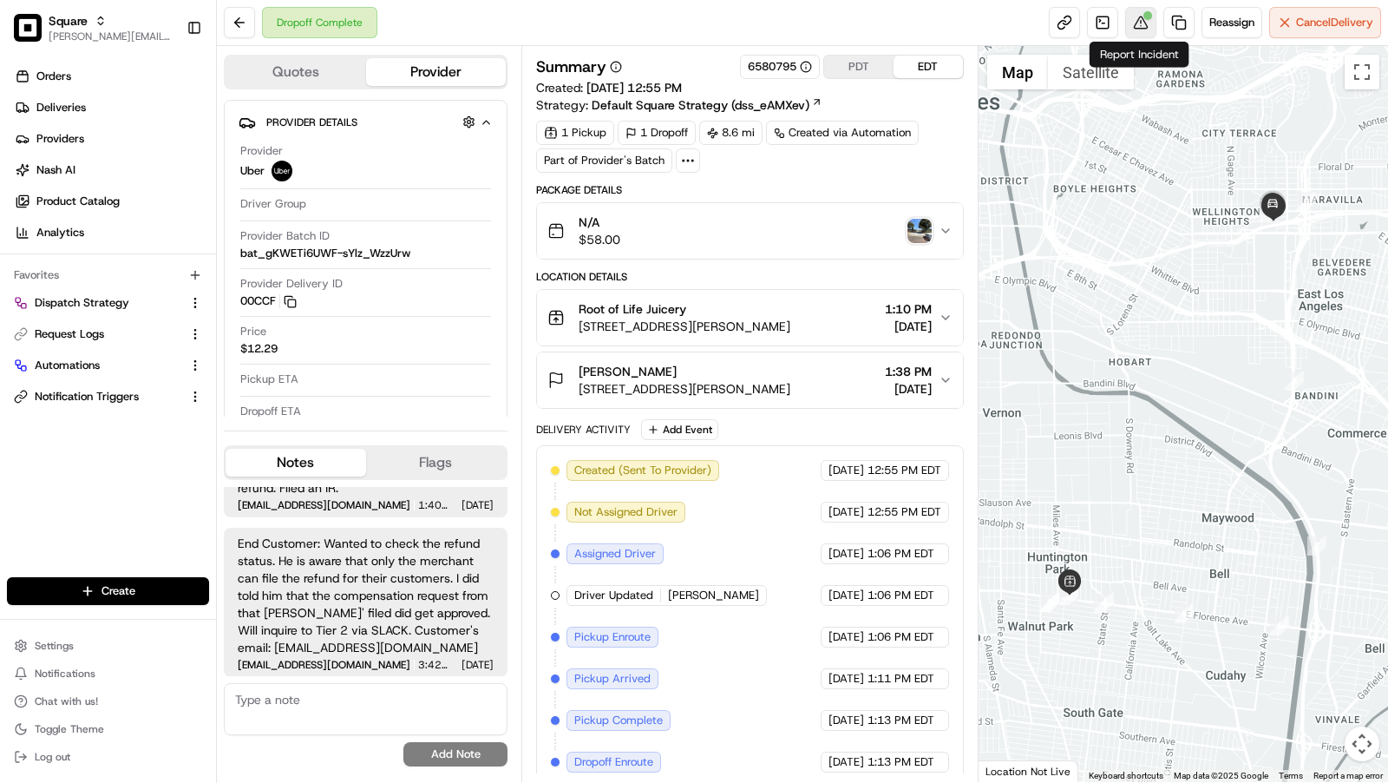
click at [1145, 29] on button at bounding box center [1140, 22] width 31 height 31
